Goal: Navigation & Orientation: Understand site structure

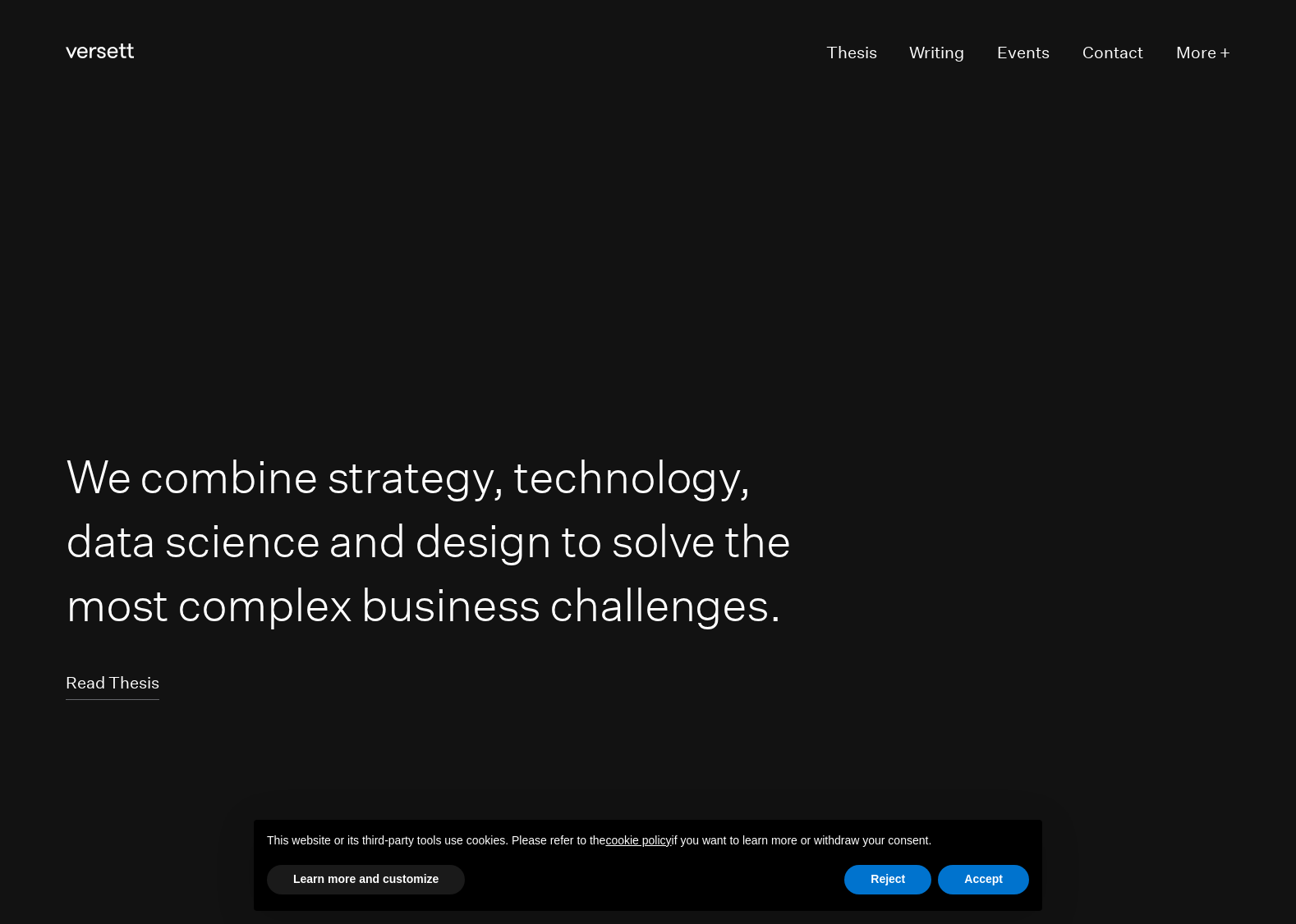
scroll to position [4, 0]
click at [895, 646] on button "Reject" at bounding box center [887, 880] width 87 height 30
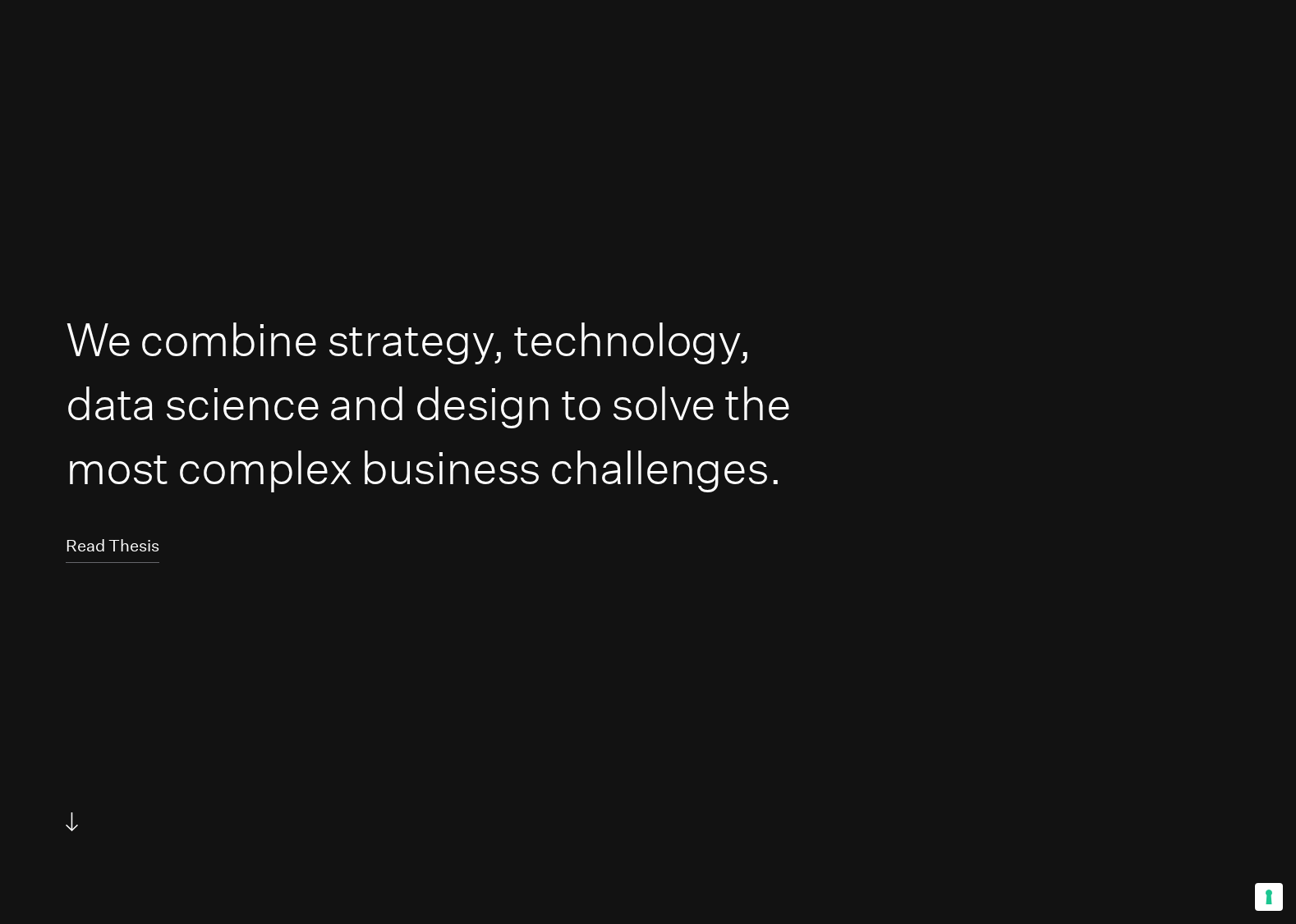
scroll to position [0, 0]
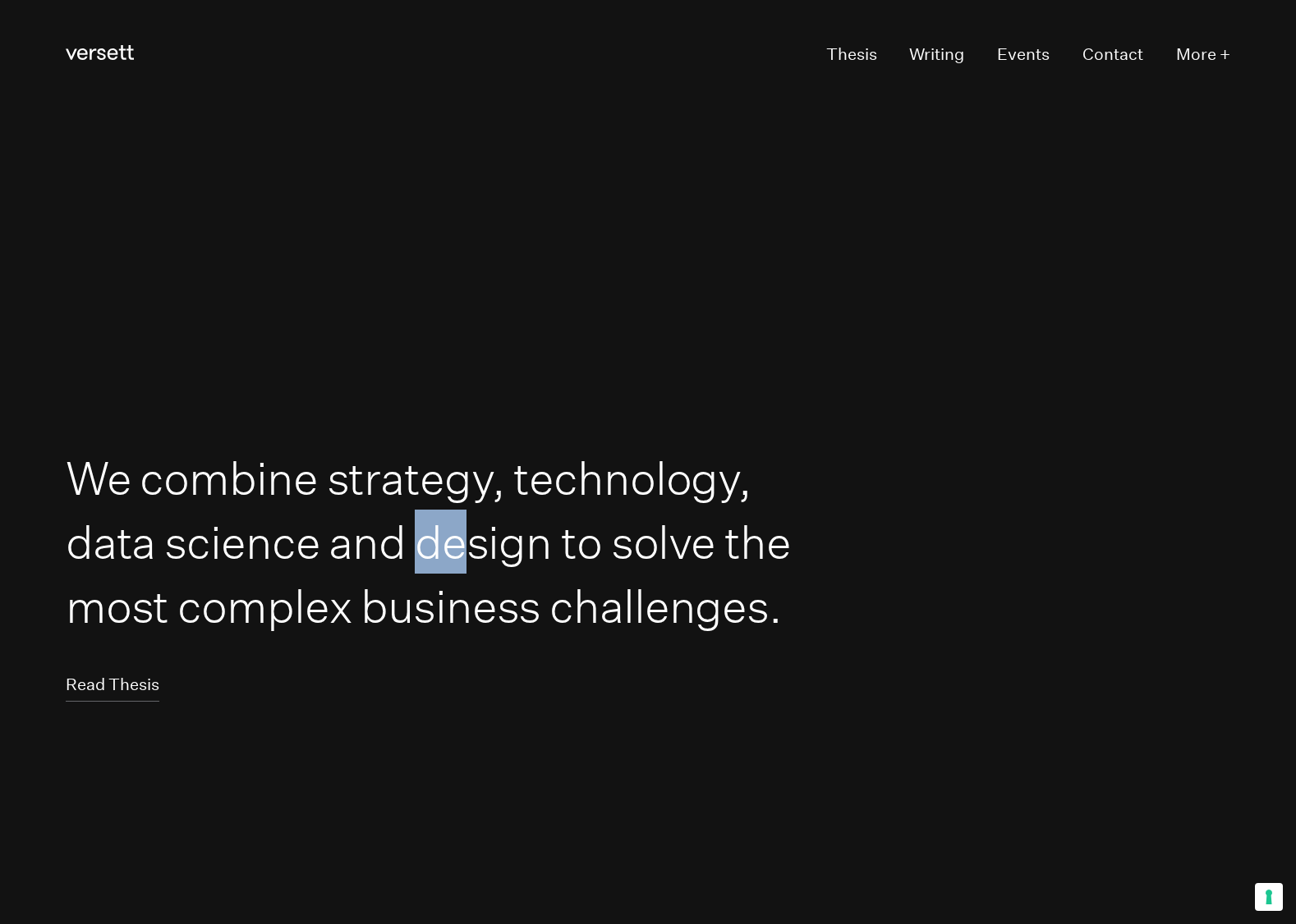
drag, startPoint x: 476, startPoint y: 541, endPoint x: 424, endPoint y: 539, distance: 52.0
click at [424, 539] on h1 "We combine strategy, technology, data science and design to solve the most comp…" at bounding box center [433, 542] width 734 height 193
click at [860, 54] on link "Thesis" at bounding box center [852, 56] width 51 height 32
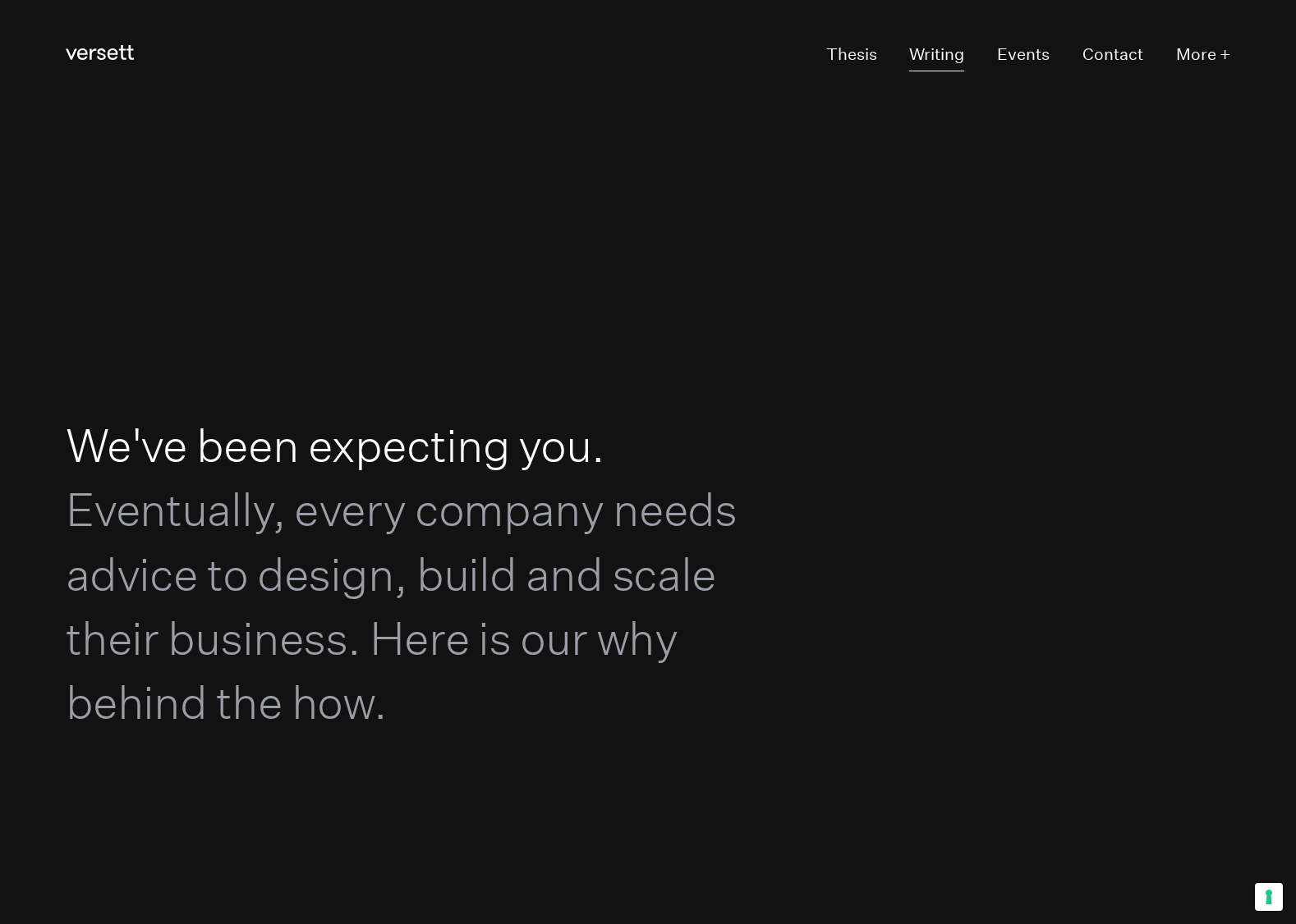
click at [952, 49] on link "Writing" at bounding box center [936, 56] width 55 height 32
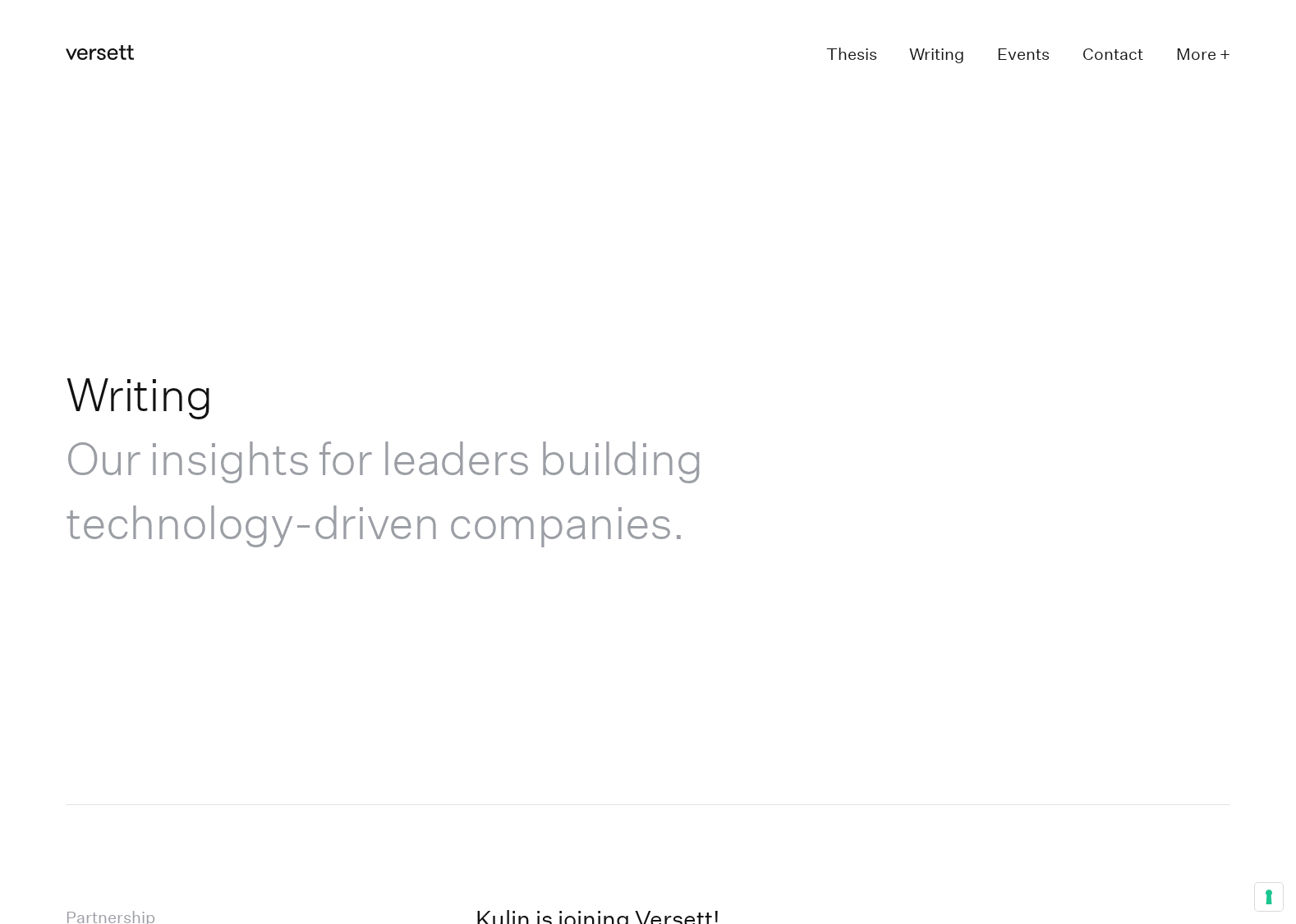
click at [1036, 63] on link "Events" at bounding box center [1023, 56] width 53 height 32
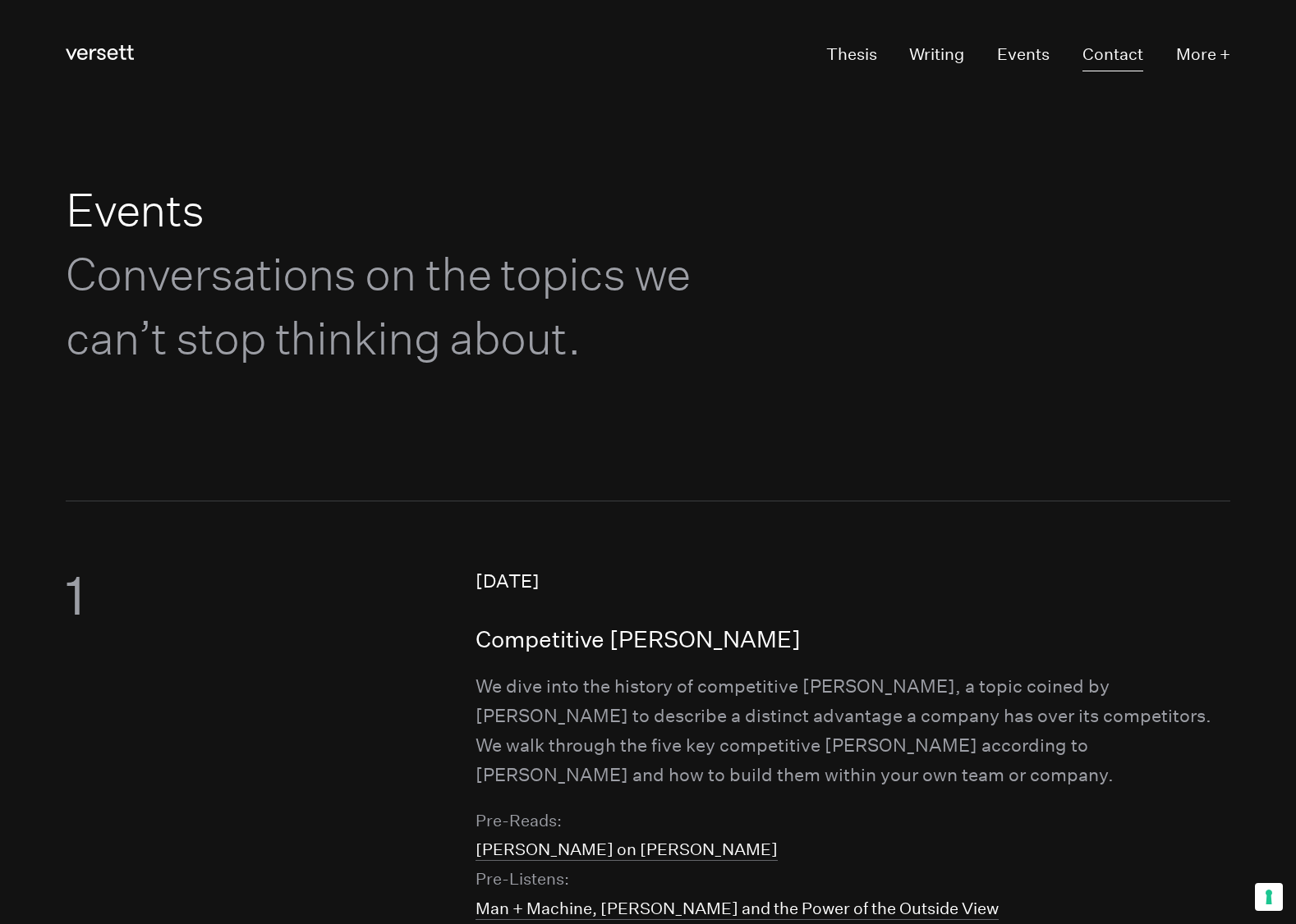
click at [1094, 53] on link "Contact" at bounding box center [1112, 56] width 60 height 32
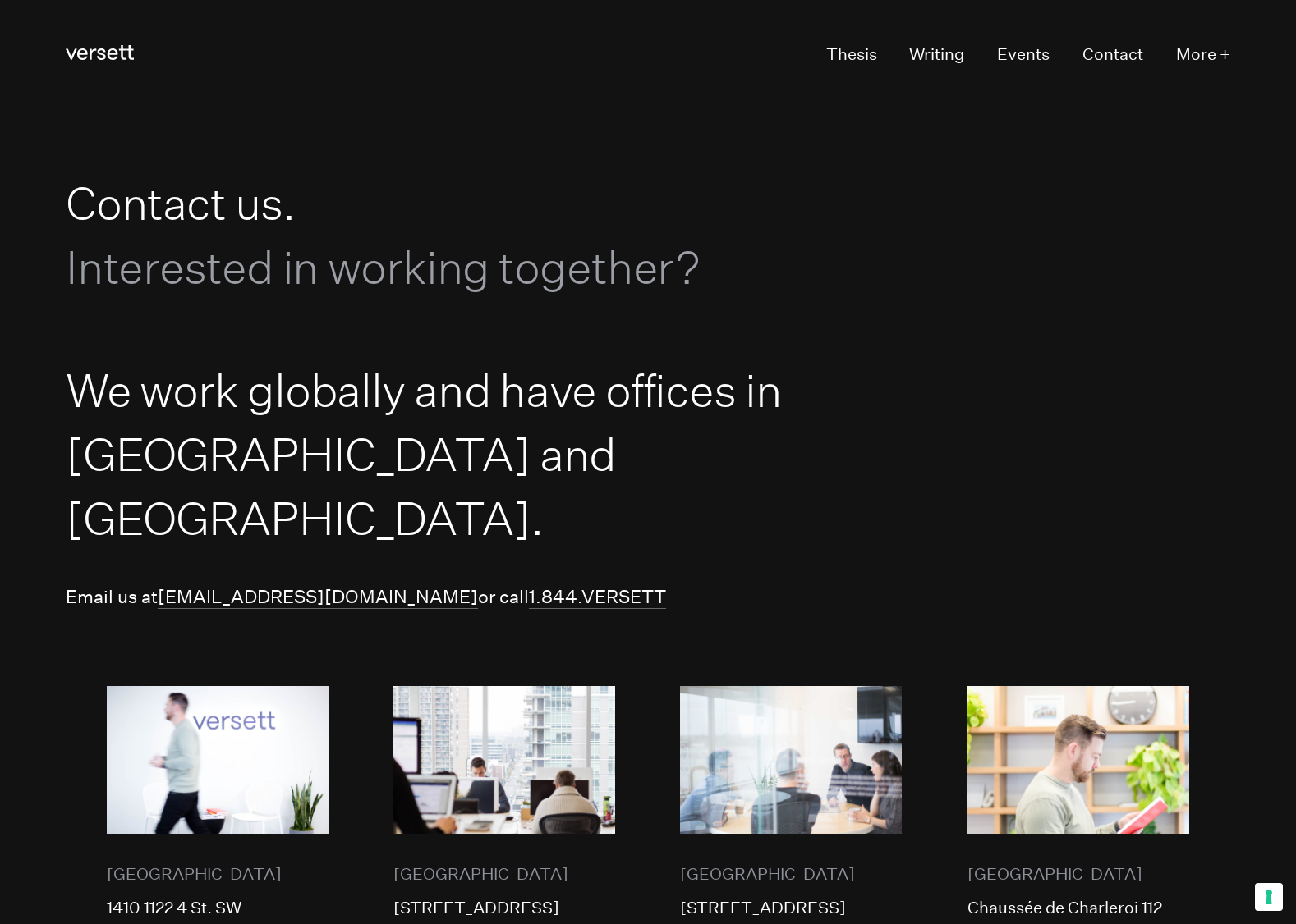
click at [1169, 59] on button "More +" at bounding box center [1203, 56] width 54 height 32
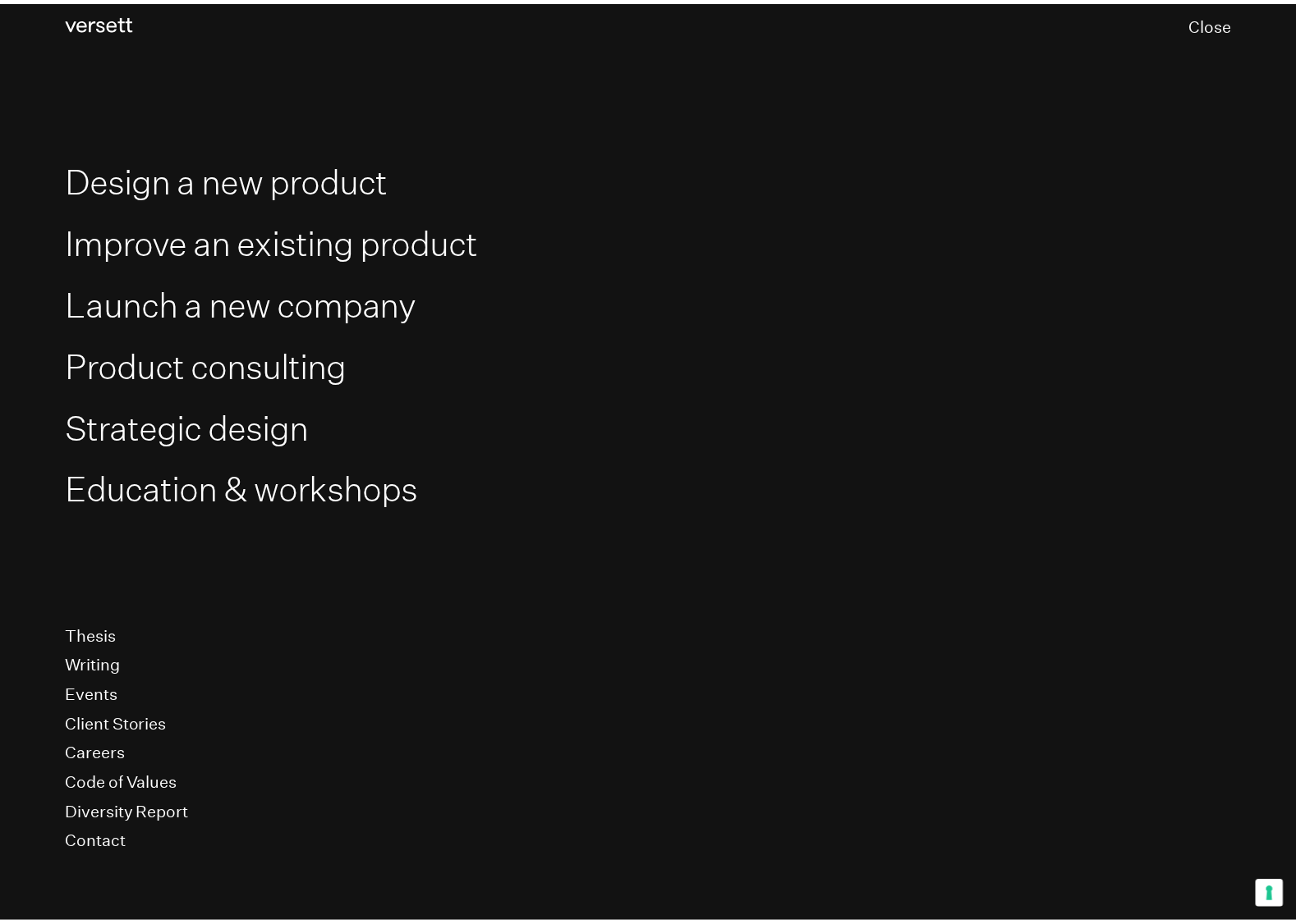
scroll to position [32, 0]
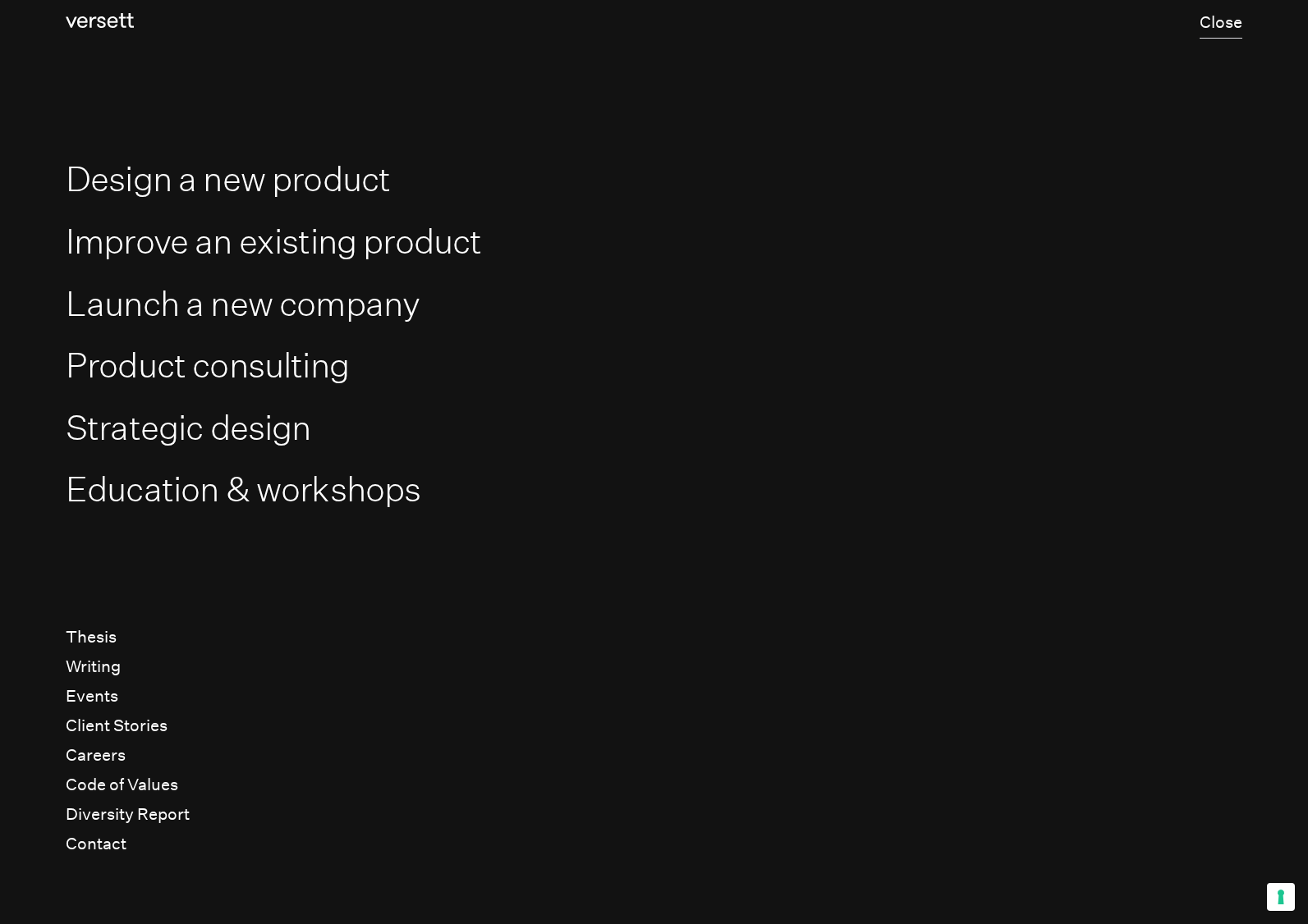
click at [1169, 24] on button "Close" at bounding box center [1220, 23] width 43 height 32
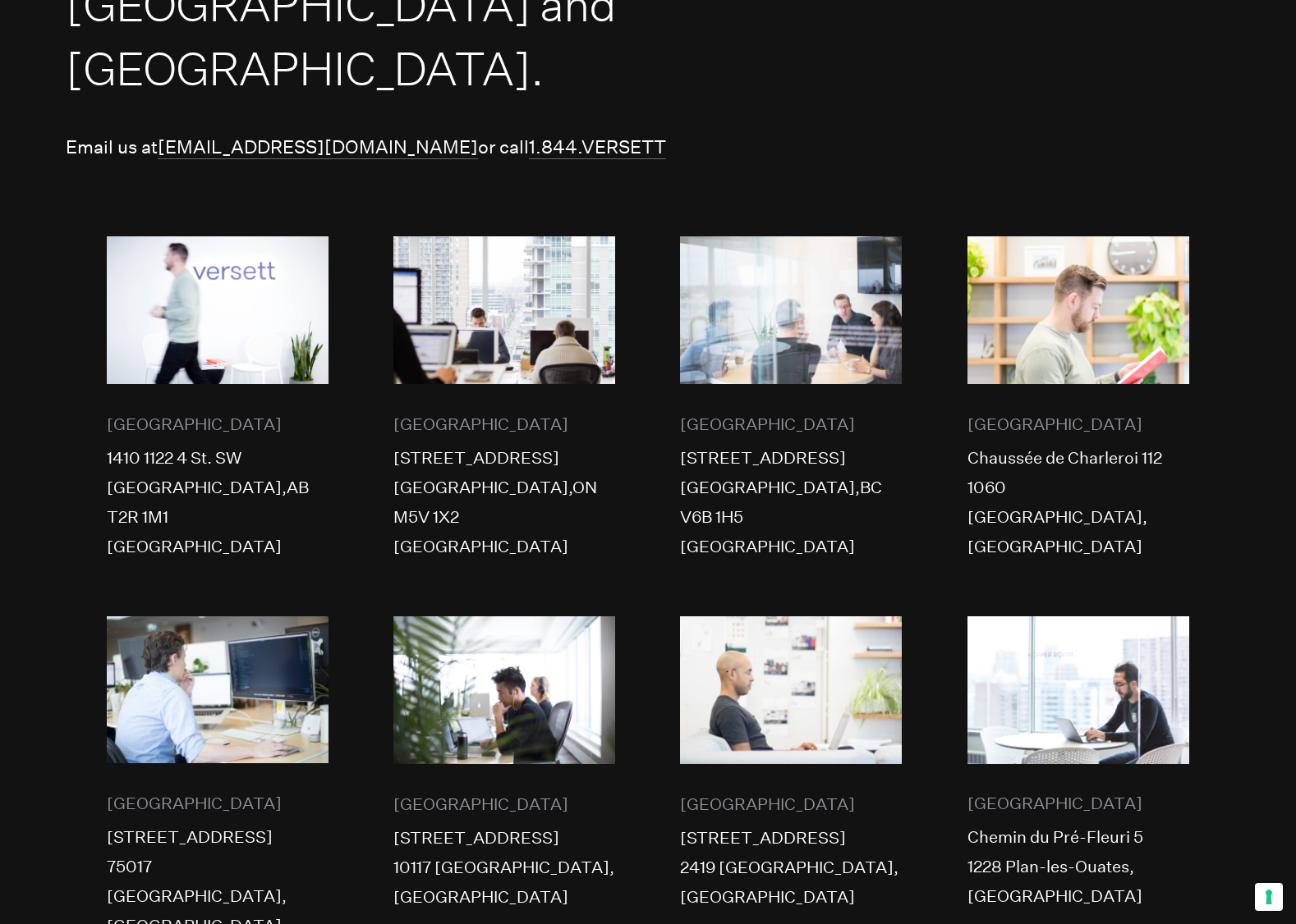
scroll to position [1023, 0]
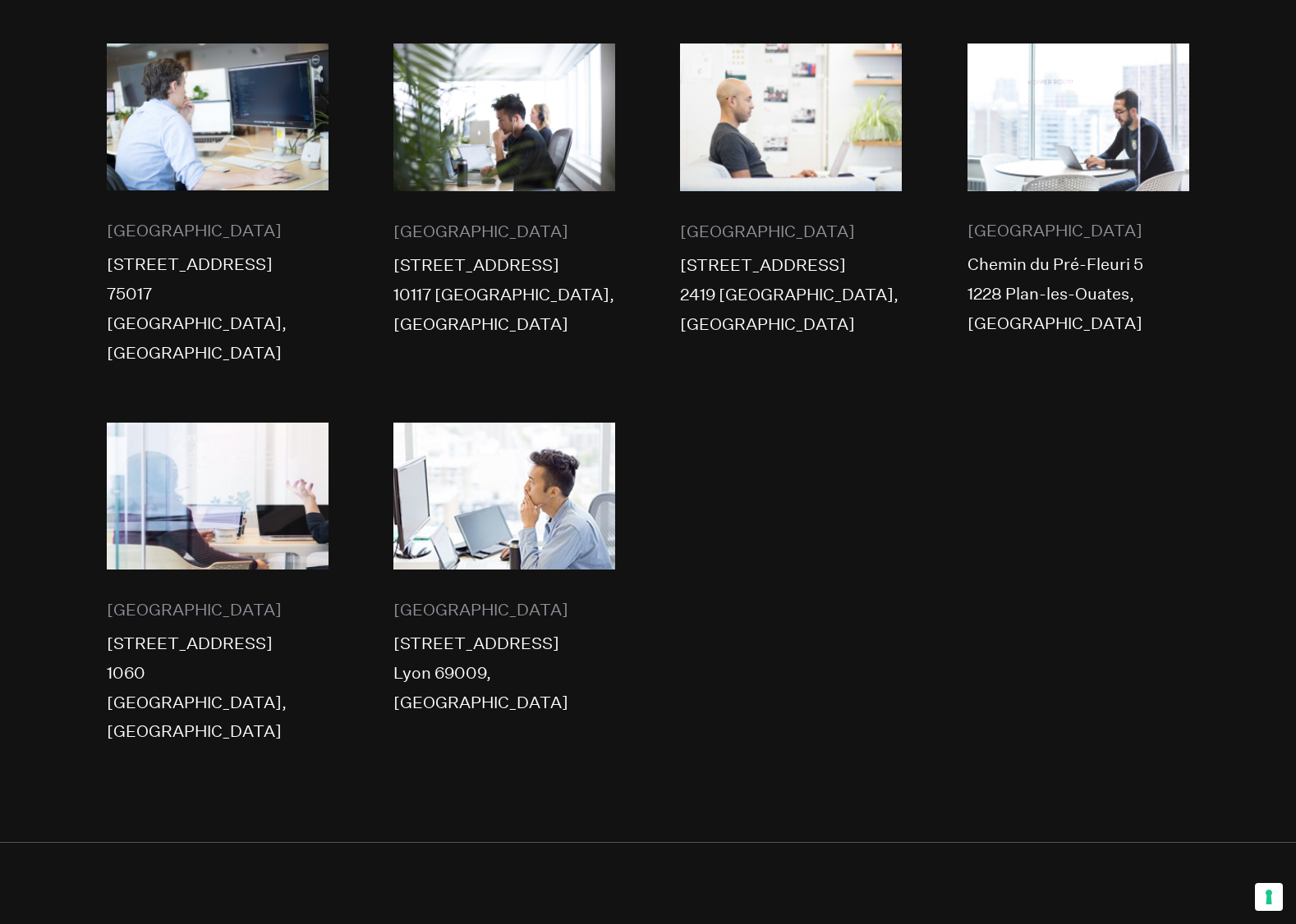
click at [833, 646] on link "Dribbble" at bounding box center [835, 941] width 66 height 32
